Goal: Information Seeking & Learning: Learn about a topic

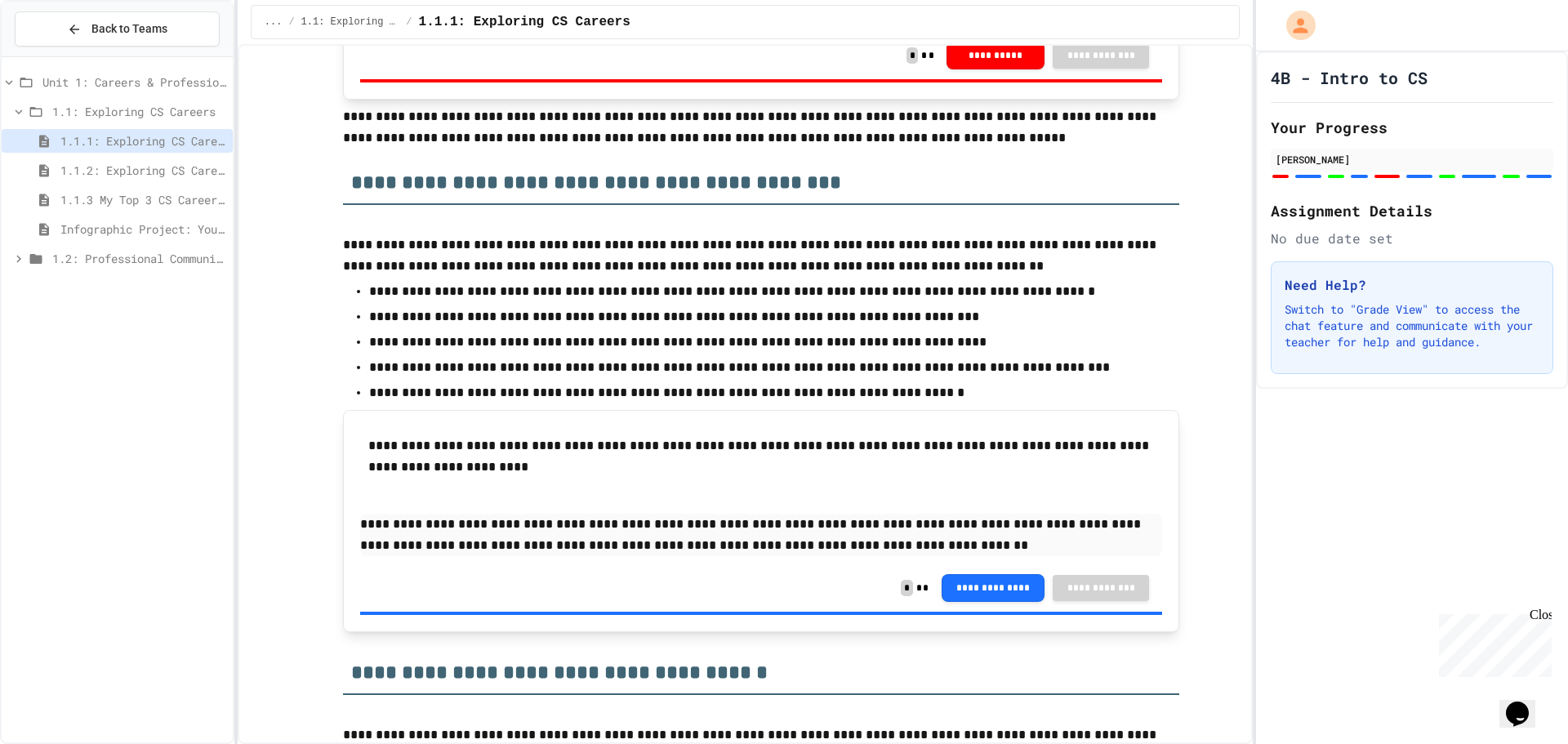
click at [147, 268] on div "1.2: Professional Communication" at bounding box center [117, 258] width 231 height 23
click at [99, 344] on span "1.2.3 Professional Communication Challenge" at bounding box center [143, 346] width 166 height 17
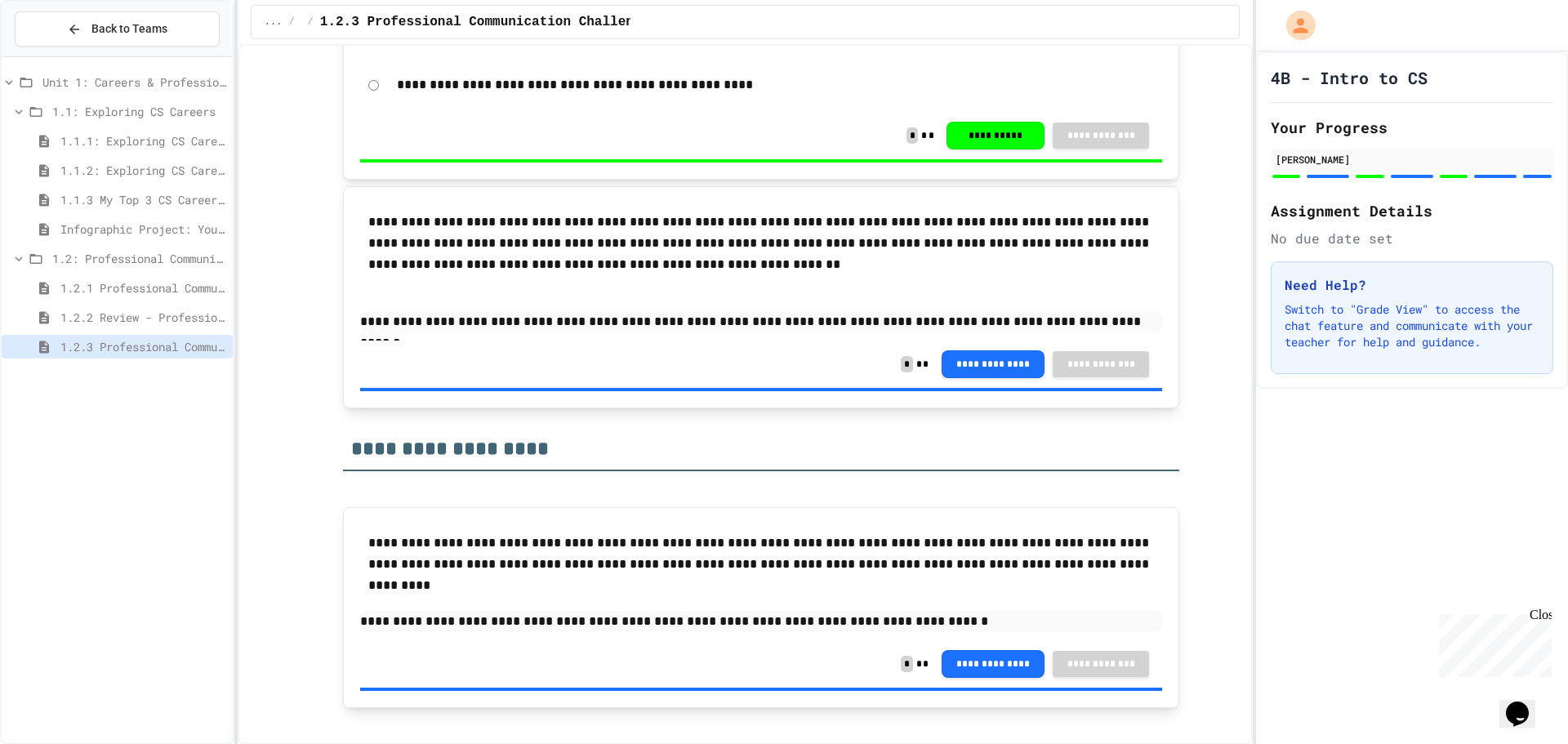
scroll to position [1778, 0]
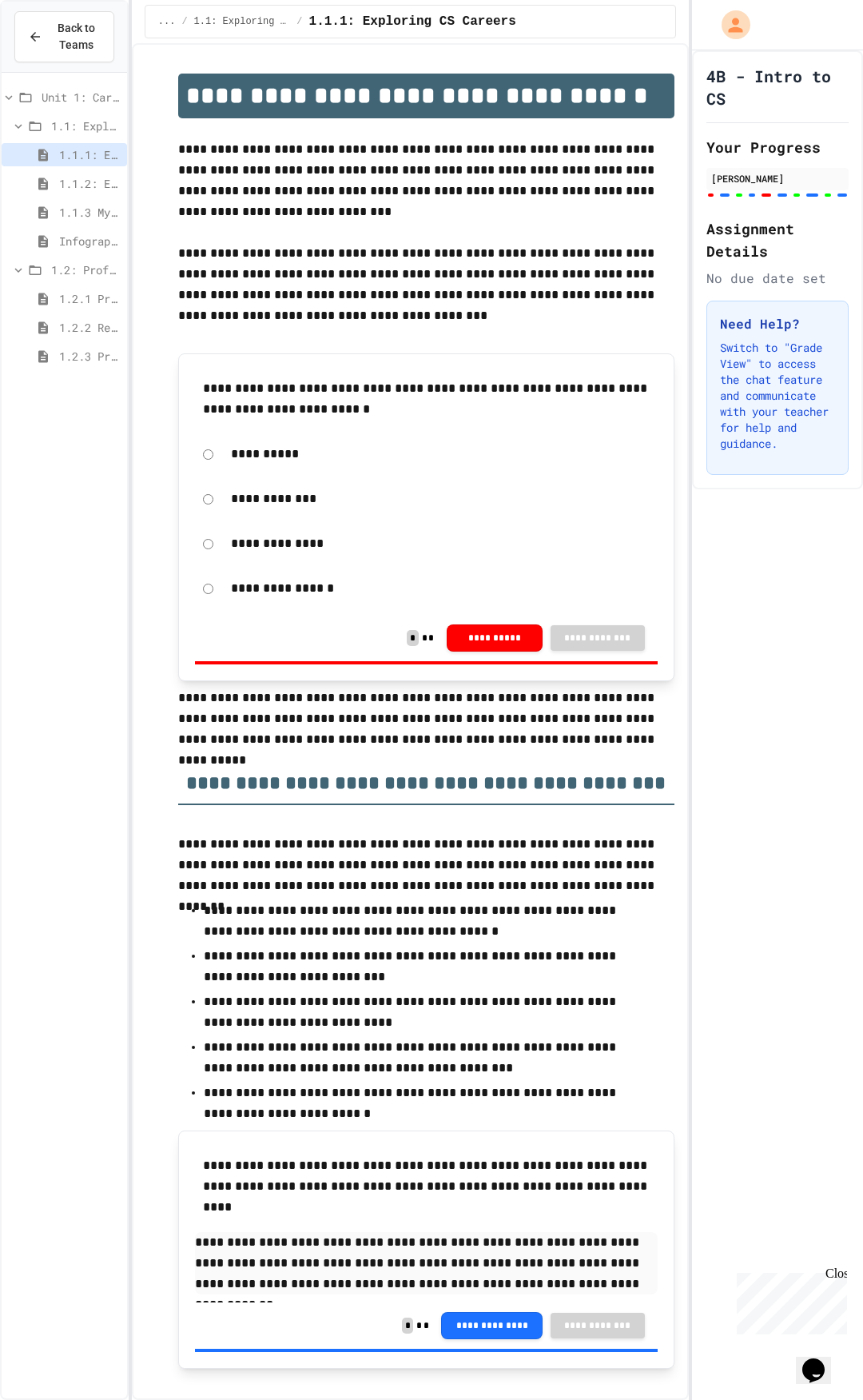
click at [52, 347] on div "1.2.3 Professional Communication Challenge" at bounding box center [64, 356] width 126 height 23
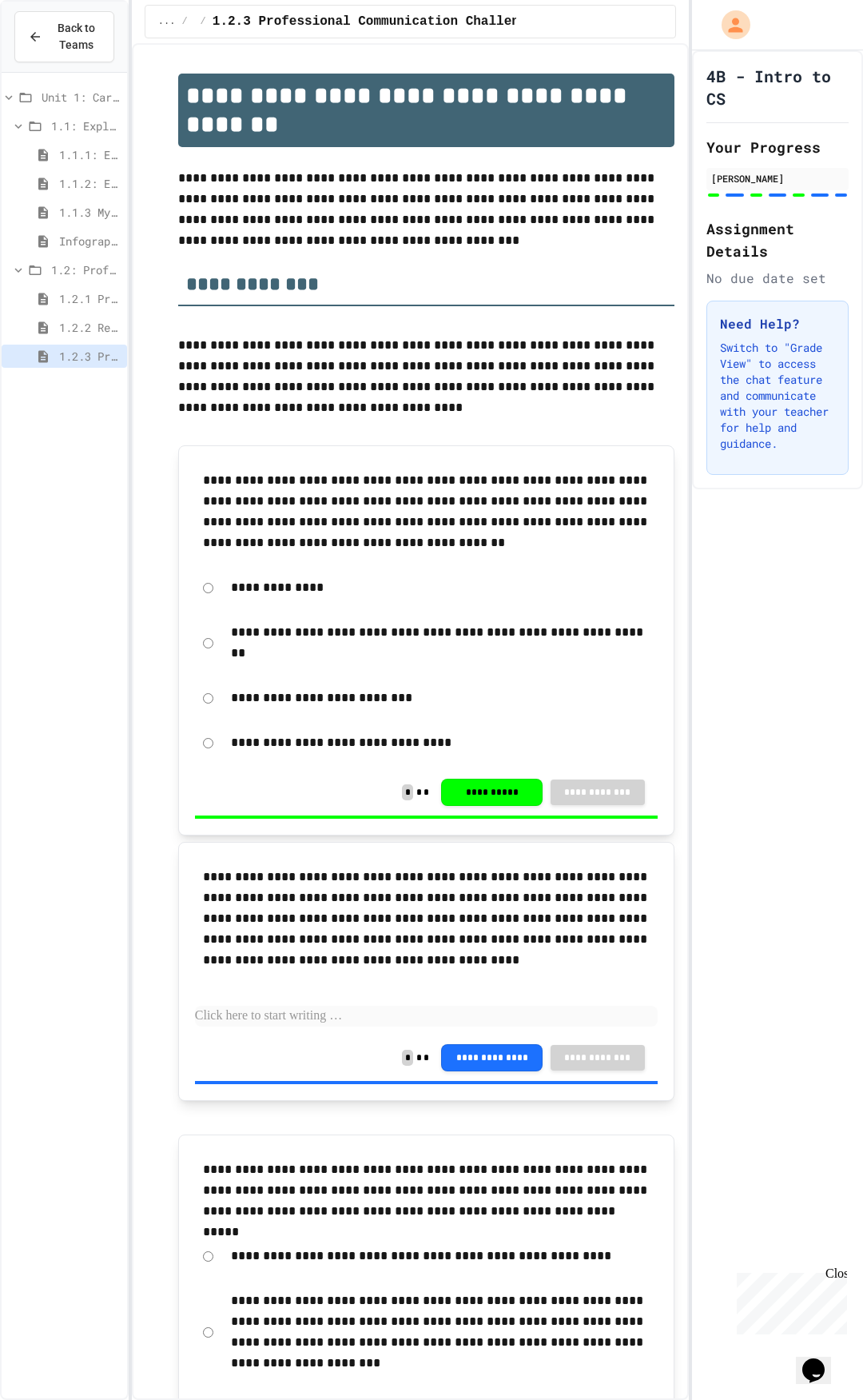
click at [75, 246] on span "Infographic Project: Your favorite CS" at bounding box center [90, 240] width 62 height 17
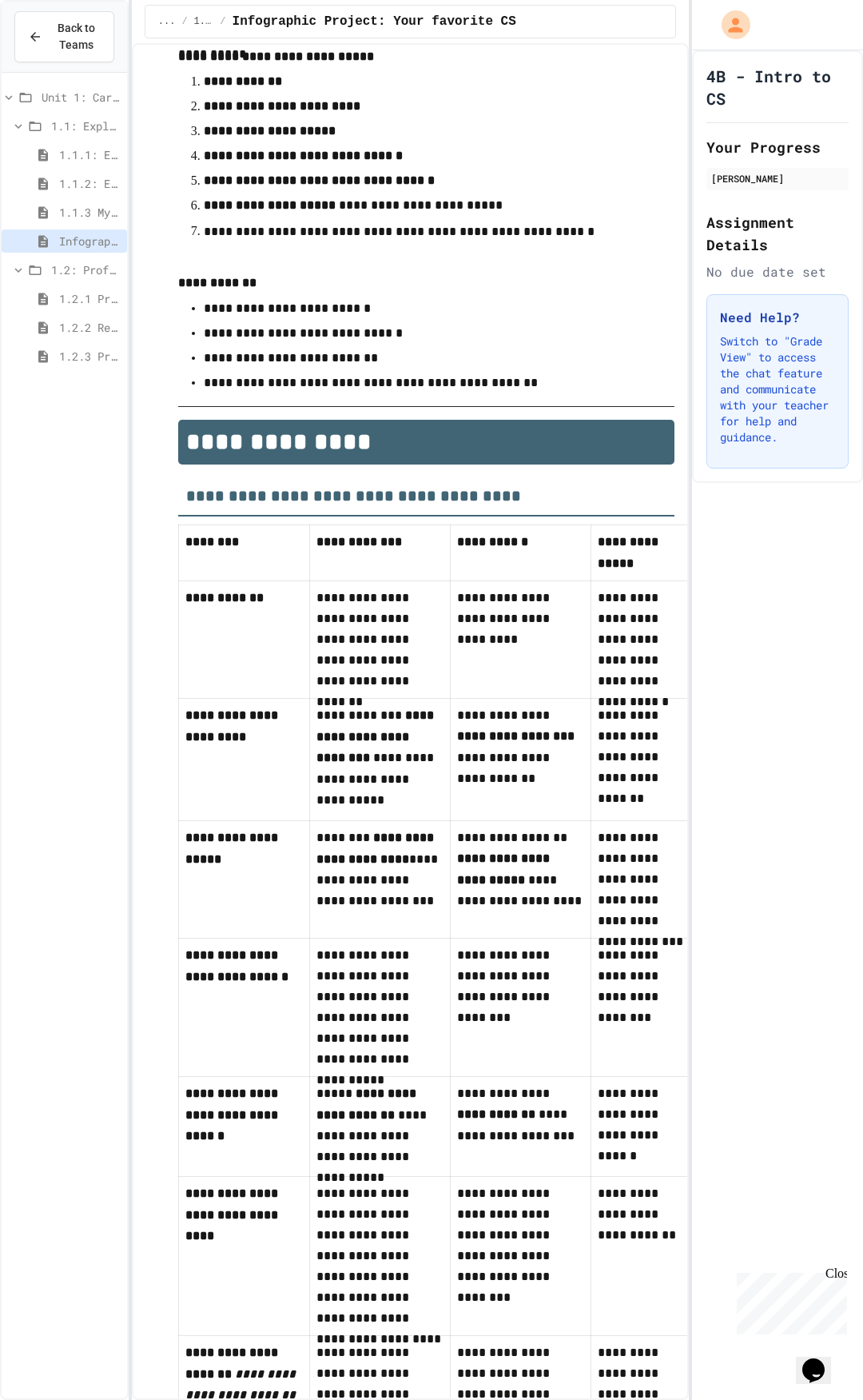
scroll to position [160, 0]
